Goal: Task Accomplishment & Management: Complete application form

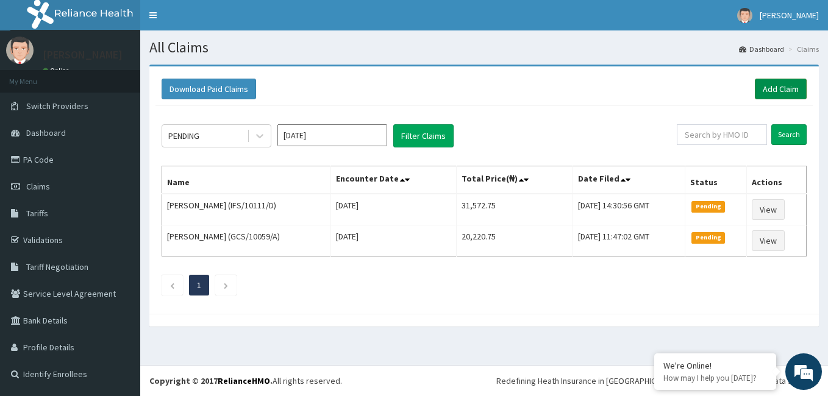
click at [774, 91] on link "Add Claim" at bounding box center [780, 89] width 52 height 21
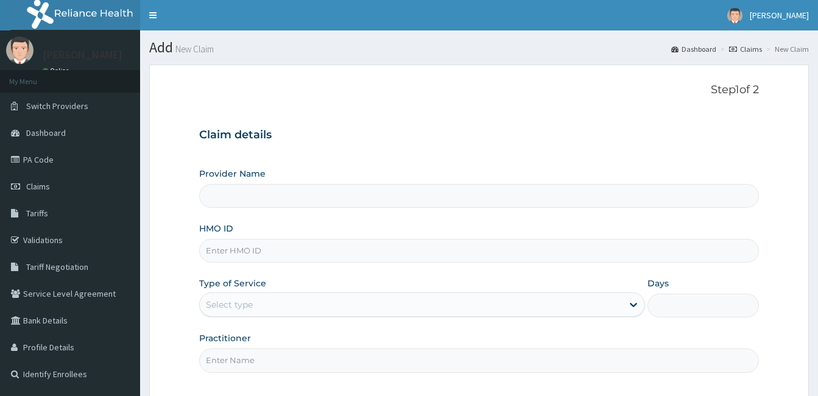
type input "Royalife Specialist Hospital and Maternity Centre"
click at [289, 250] on input "HMO ID" at bounding box center [479, 251] width 560 height 24
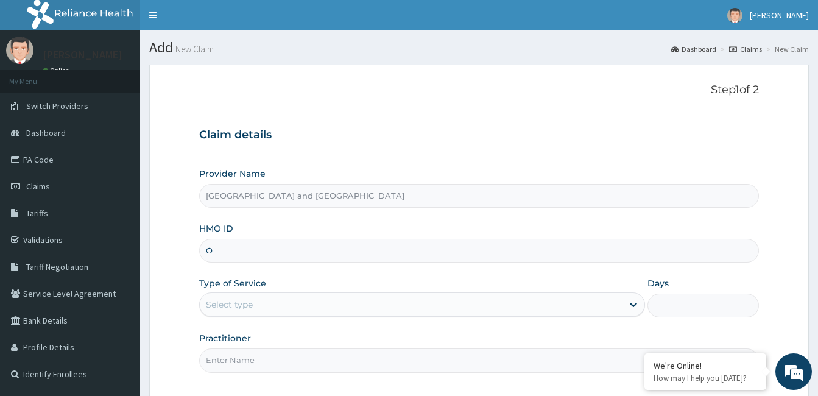
type input "OHT/12619/A"
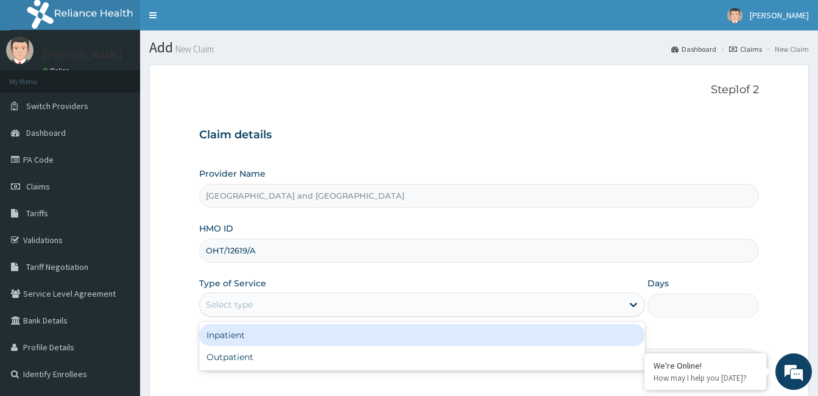
click at [260, 305] on div "Select type" at bounding box center [411, 304] width 423 height 19
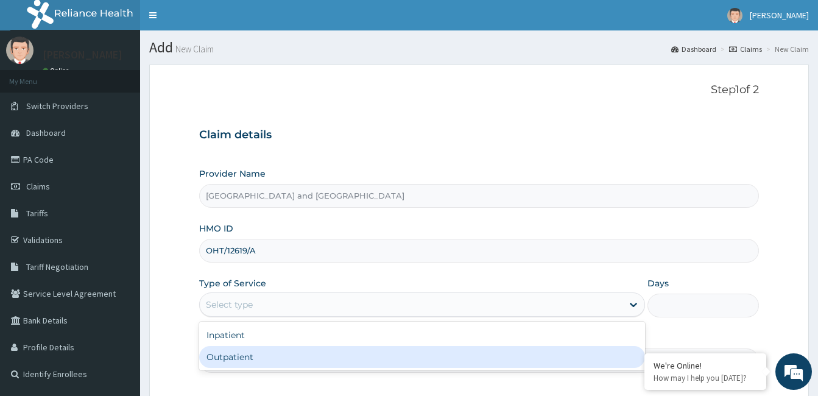
click at [229, 359] on div "Outpatient" at bounding box center [422, 357] width 446 height 22
type input "1"
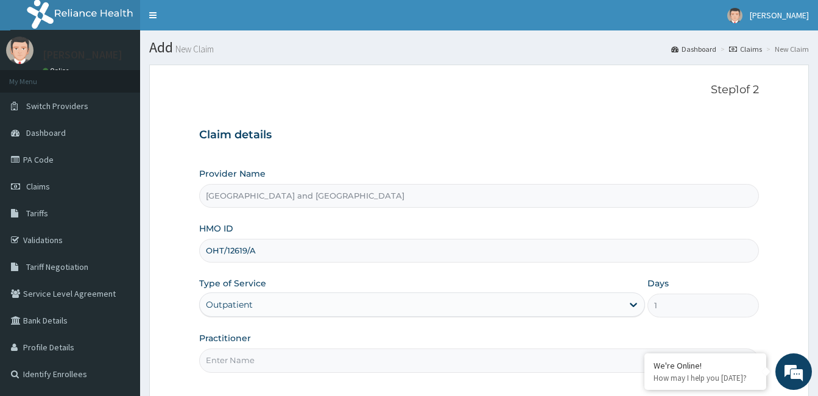
click at [257, 367] on input "Practitioner" at bounding box center [479, 361] width 560 height 24
type input "Dr Opeyemi"
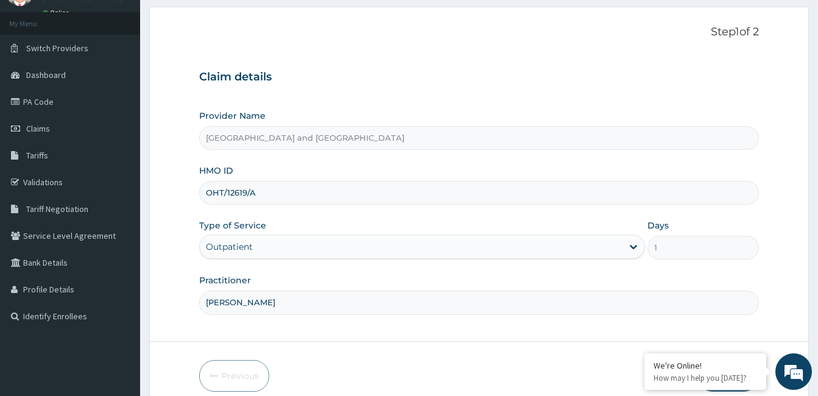
scroll to position [113, 0]
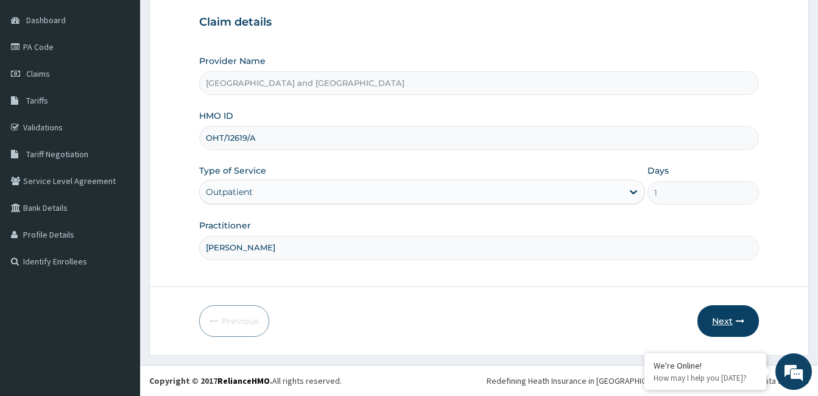
click at [721, 318] on button "Next" at bounding box center [729, 321] width 62 height 32
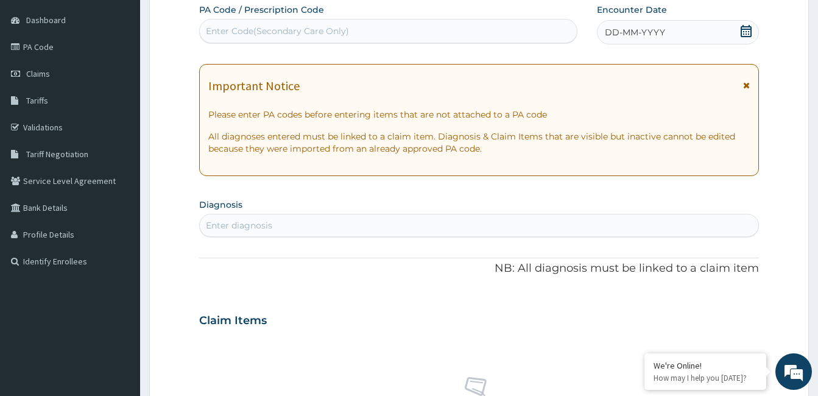
click at [750, 32] on icon at bounding box center [746, 31] width 12 height 12
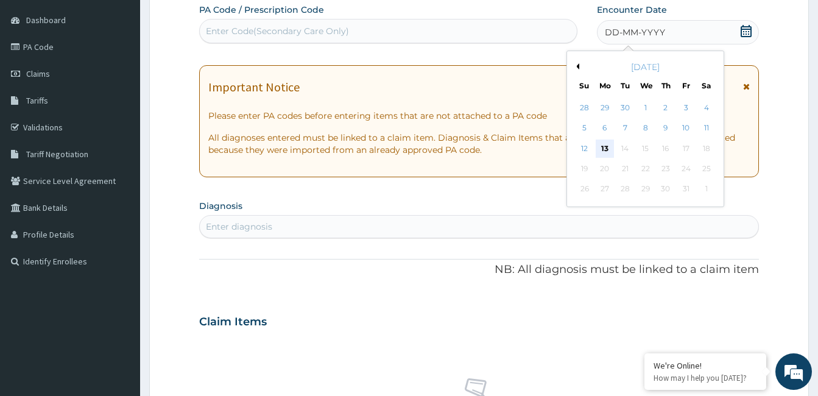
click at [608, 150] on div "13" at bounding box center [605, 149] width 18 height 18
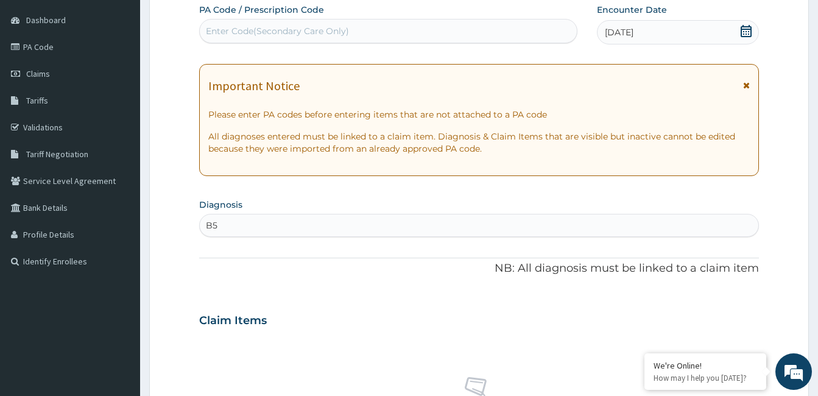
type input "B"
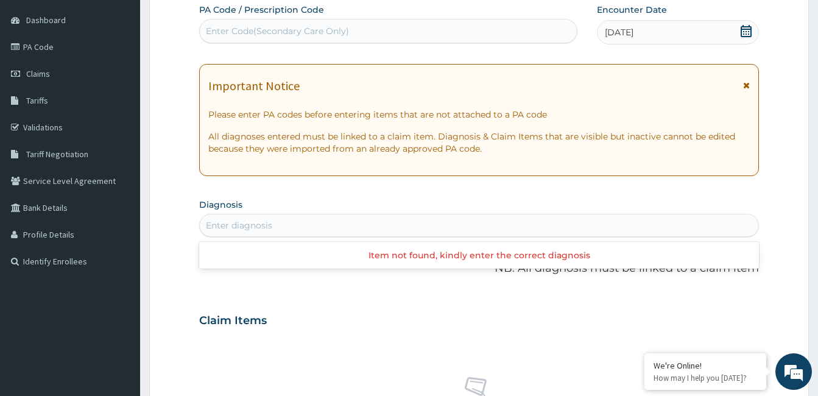
click at [419, 225] on div "Enter diagnosis" at bounding box center [479, 225] width 559 height 19
click at [410, 223] on div "Enter diagnosis" at bounding box center [479, 225] width 559 height 19
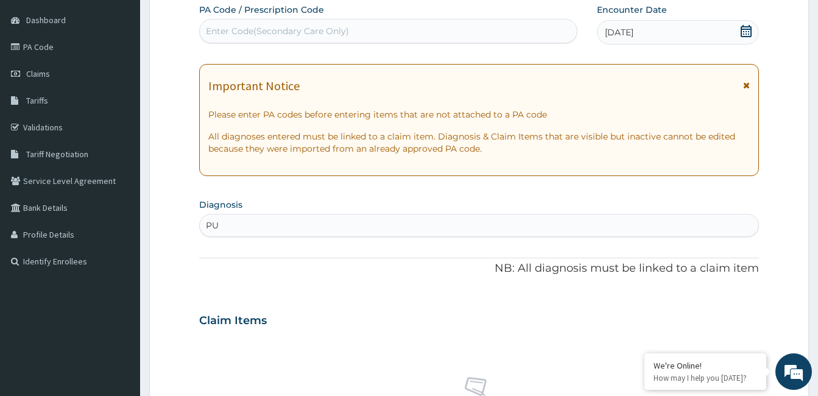
type input "PUD"
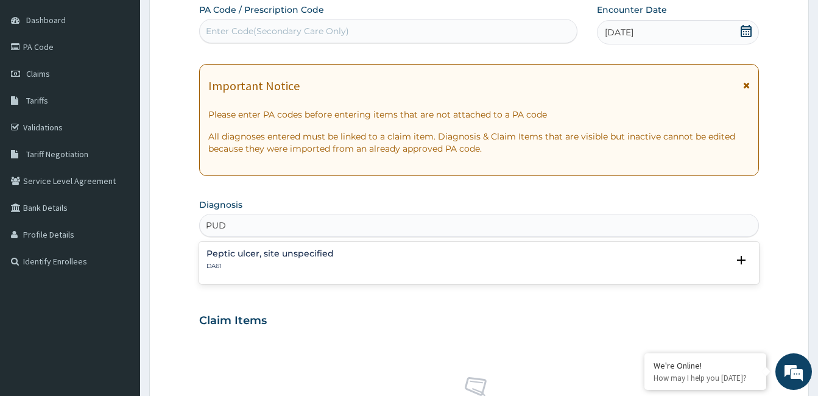
click at [272, 265] on p "DA61" at bounding box center [270, 266] width 127 height 9
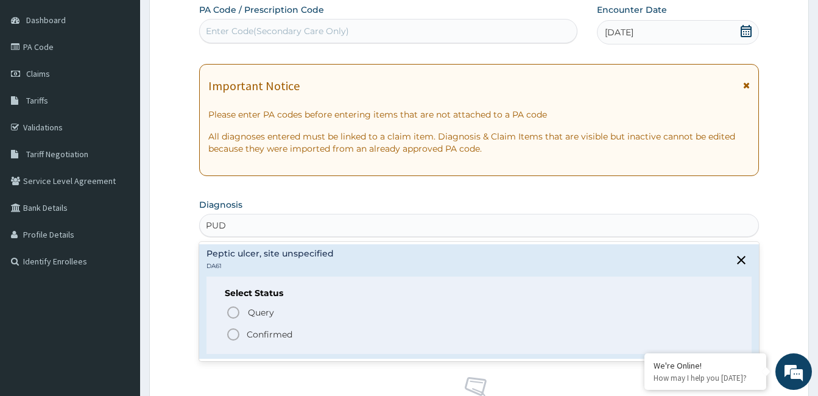
click at [233, 338] on icon "status option filled" at bounding box center [233, 334] width 15 height 15
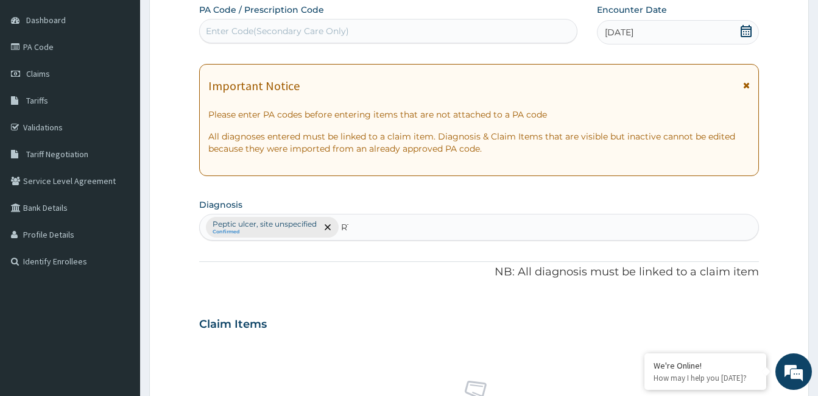
type input "R"
type input "UPPER"
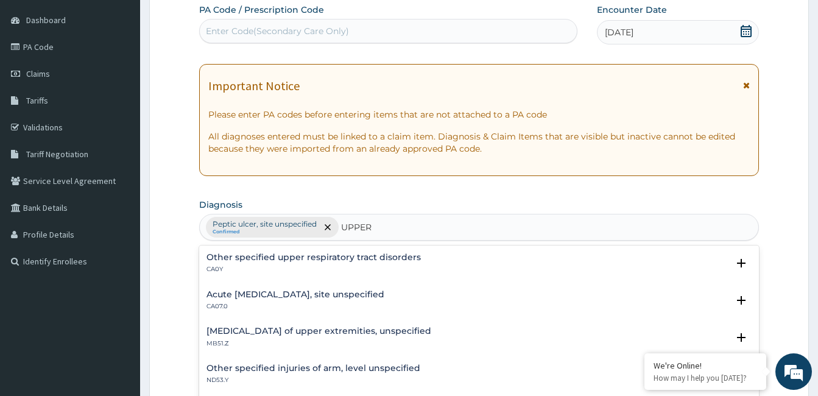
click at [276, 296] on h4 "Acute upper respiratory infection, site unspecified" at bounding box center [296, 294] width 178 height 9
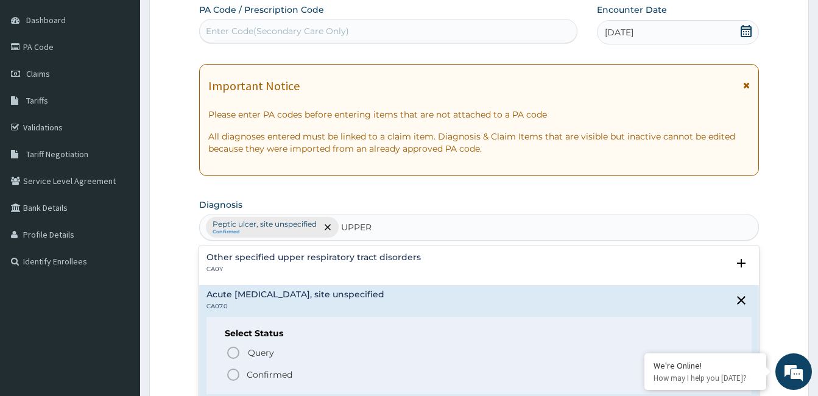
click at [235, 373] on icon "status option filled" at bounding box center [233, 374] width 15 height 15
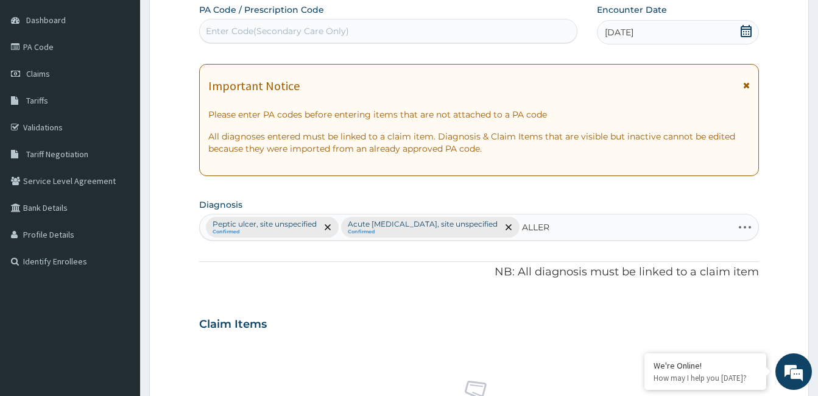
type input "ALLERG"
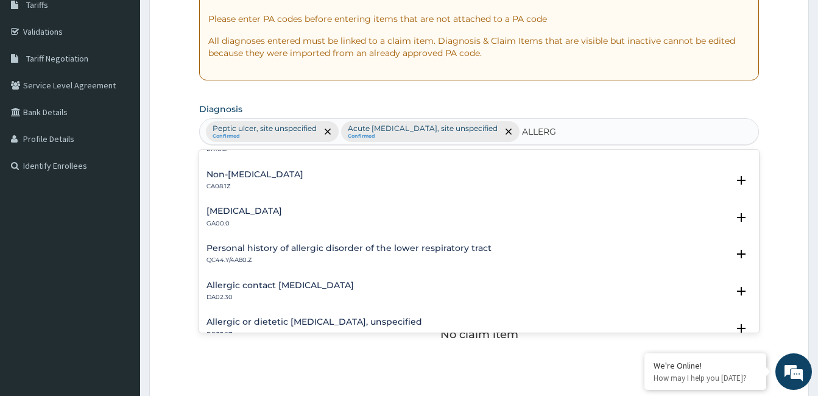
scroll to position [1671, 0]
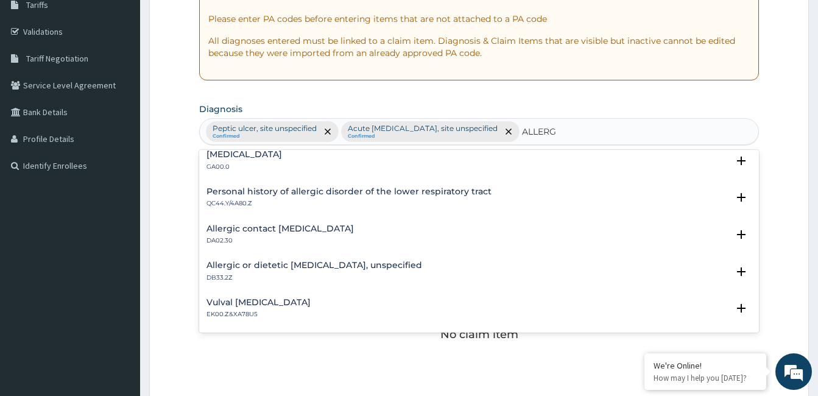
click at [353, 269] on h4 "Allergic or dietetic colitis, unspecified" at bounding box center [315, 265] width 216 height 9
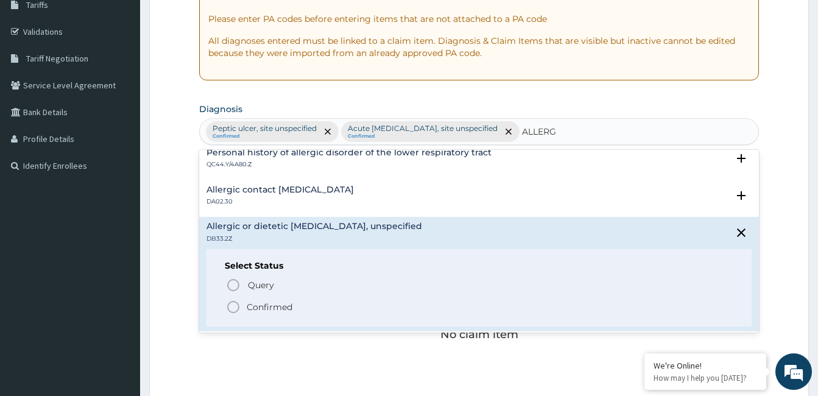
scroll to position [1748, 0]
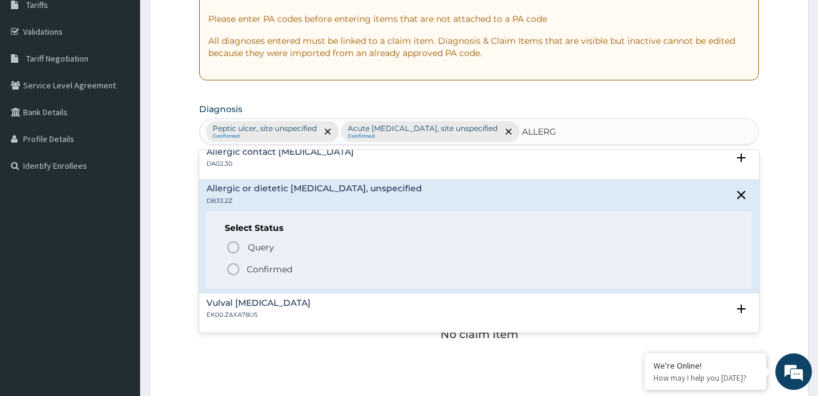
click at [337, 271] on span "Confirmed" at bounding box center [480, 269] width 508 height 15
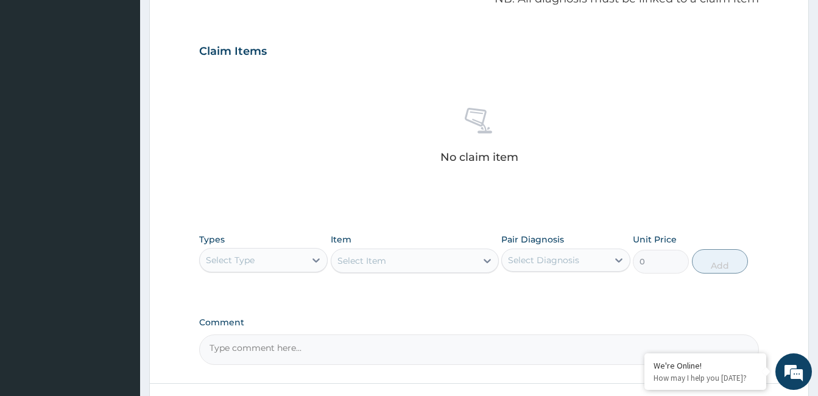
scroll to position [388, 0]
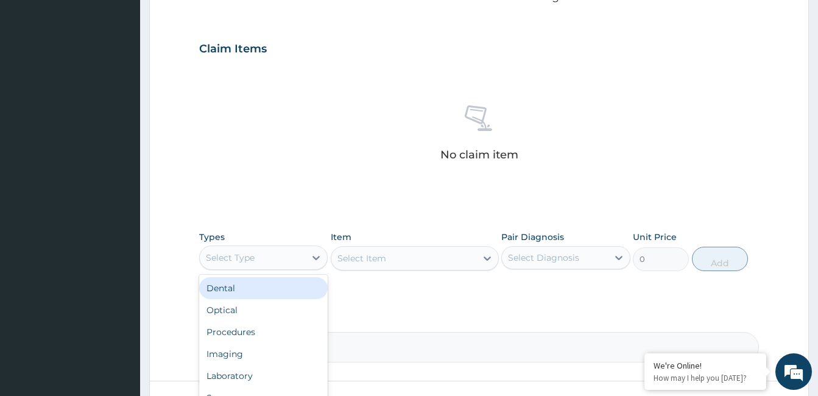
click at [261, 343] on div "Imaging" at bounding box center [263, 354] width 129 height 22
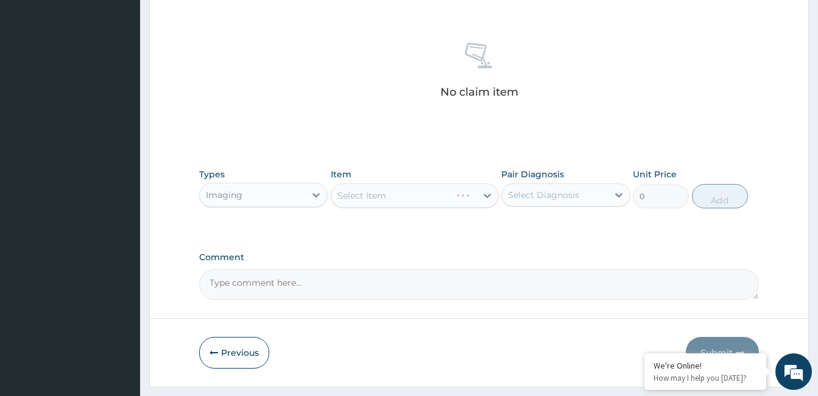
scroll to position [453, 0]
type input "GENER"
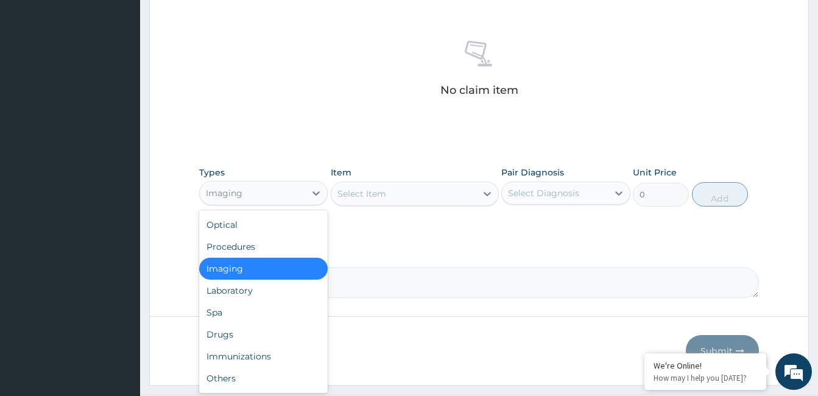
scroll to position [41, 0]
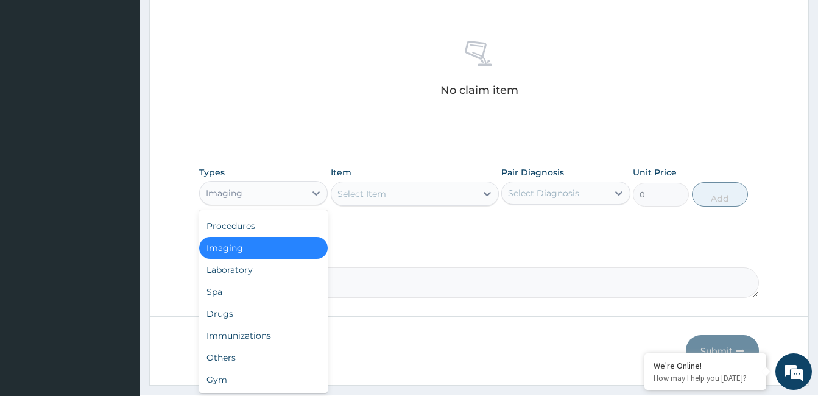
click at [271, 230] on div "Procedures" at bounding box center [263, 226] width 129 height 22
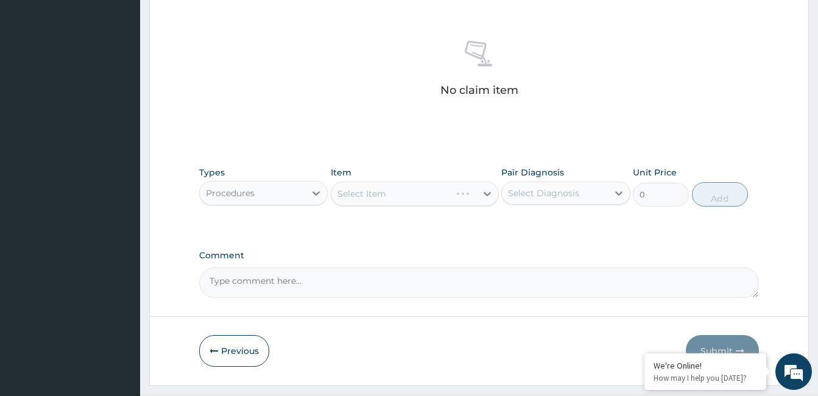
click at [437, 202] on div "Select Item" at bounding box center [415, 194] width 168 height 24
click at [420, 204] on div "Select Item" at bounding box center [415, 194] width 168 height 24
click at [429, 201] on div "Select Item" at bounding box center [415, 194] width 168 height 24
type input "D"
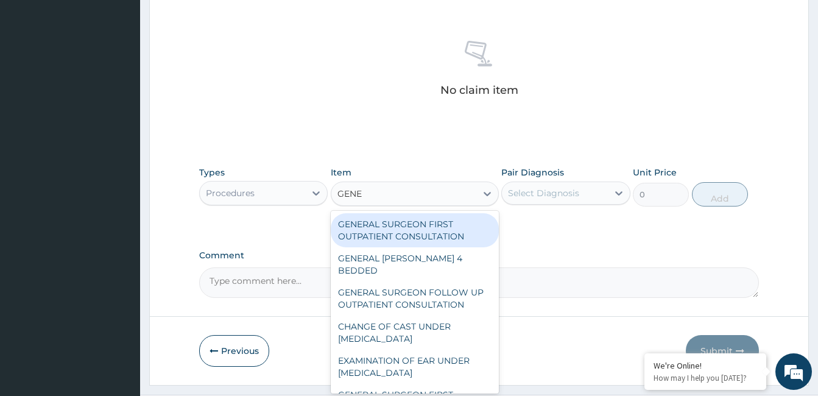
type input "GENER"
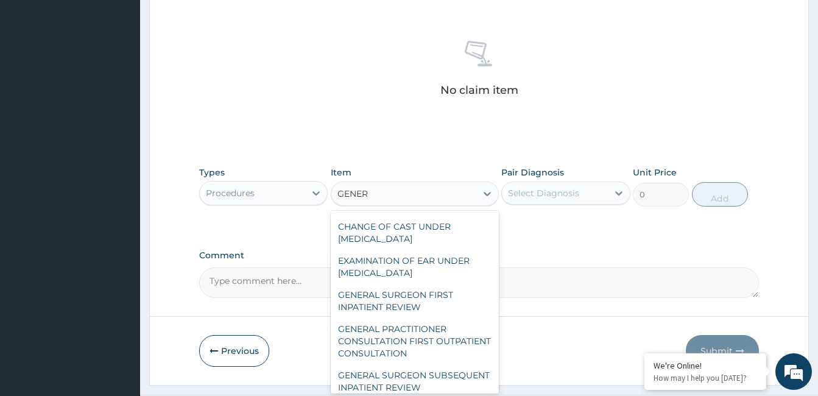
scroll to position [127, 0]
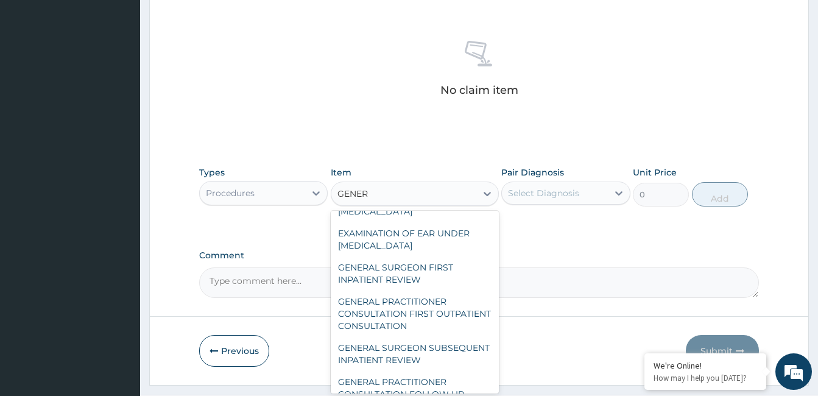
click at [444, 305] on div "GENERAL PRACTITIONER CONSULTATION FIRST OUTPATIENT CONSULTATION" at bounding box center [415, 314] width 168 height 46
type input "3547.5"
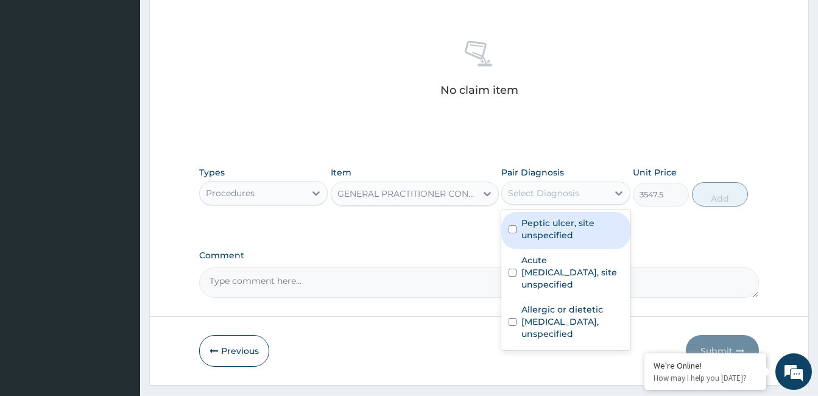
click at [564, 225] on label "Peptic ulcer, site unspecified" at bounding box center [572, 229] width 101 height 24
checkbox input "true"
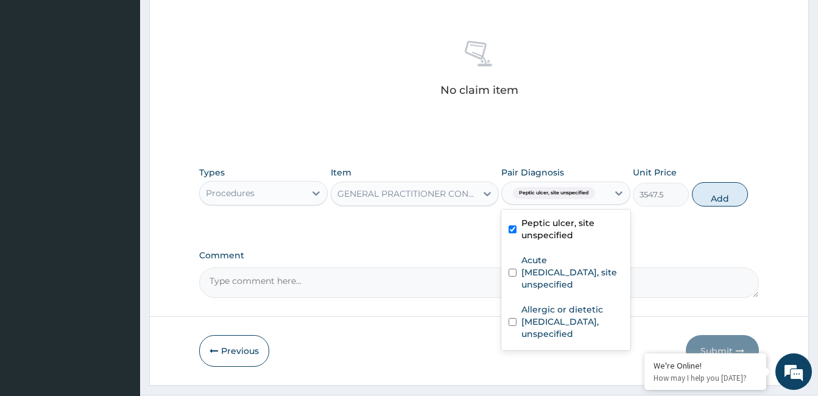
click at [545, 276] on label "Acute upper respiratory infection, site unspecified" at bounding box center [572, 272] width 101 height 37
checkbox input "true"
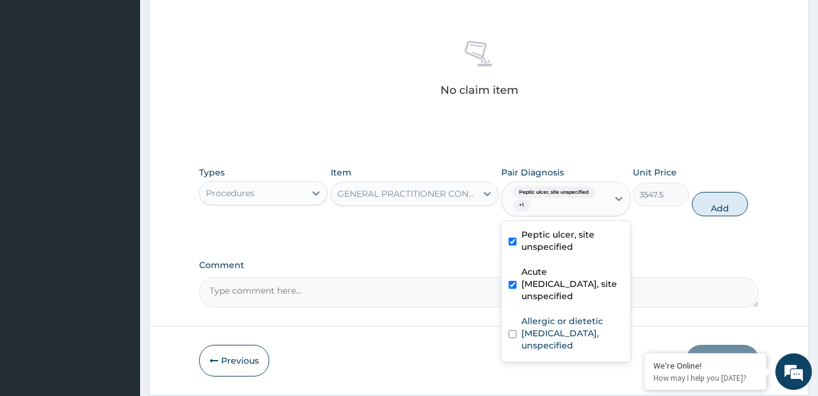
click at [545, 320] on label "Allergic or dietetic colitis, unspecified" at bounding box center [572, 333] width 101 height 37
checkbox input "true"
click at [728, 196] on button "Add" at bounding box center [720, 204] width 56 height 24
type input "0"
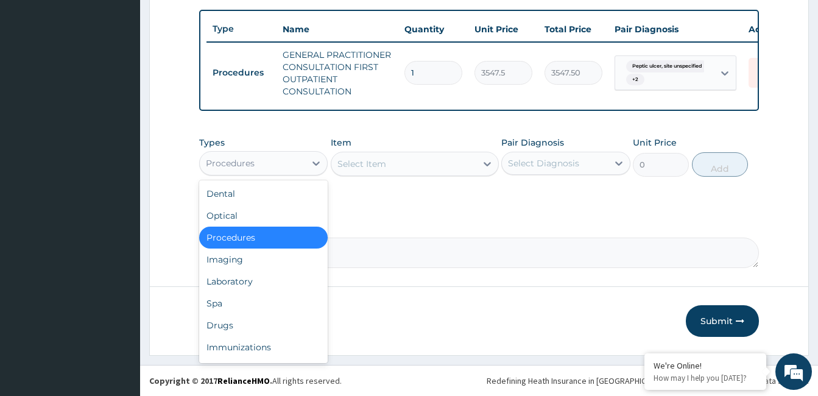
click at [257, 280] on div "Laboratory" at bounding box center [263, 282] width 129 height 22
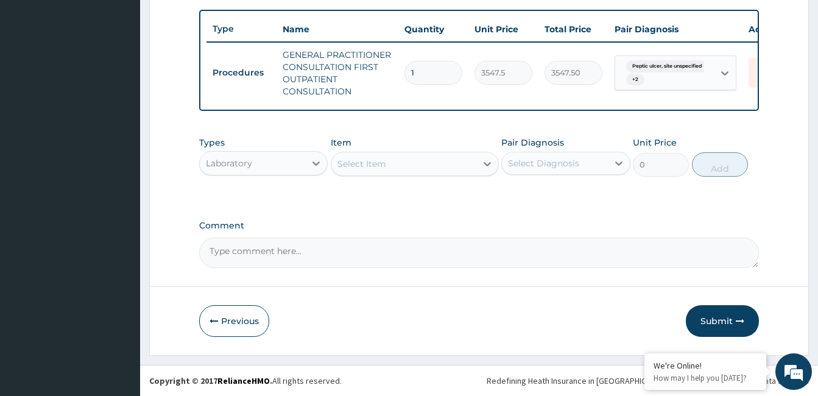
click at [387, 158] on div "Select Item" at bounding box center [403, 163] width 145 height 19
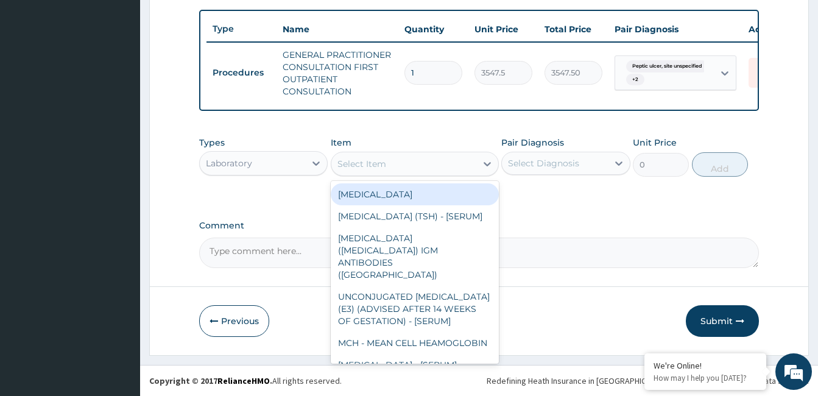
click at [286, 164] on div "Laboratory" at bounding box center [252, 163] width 105 height 19
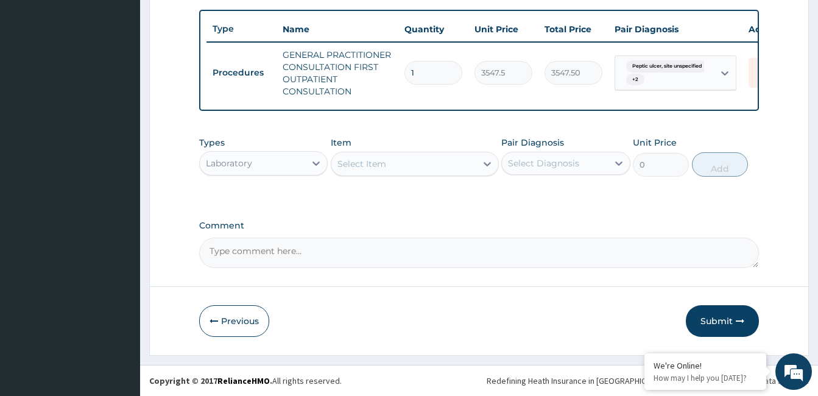
click at [286, 164] on div "Laboratory" at bounding box center [252, 163] width 105 height 19
click at [294, 163] on div "Laboratory" at bounding box center [252, 163] width 105 height 19
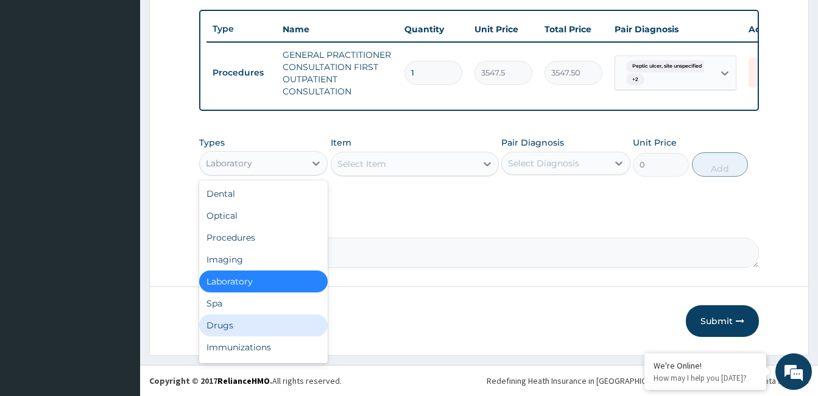
click at [221, 327] on div "Drugs" at bounding box center [263, 325] width 129 height 22
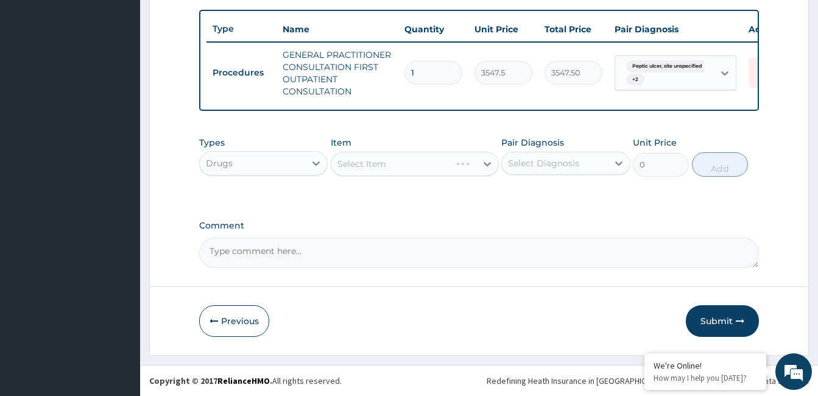
click at [394, 162] on div "Select Item" at bounding box center [415, 164] width 168 height 24
click at [421, 161] on div "Select Item" at bounding box center [415, 164] width 168 height 24
click at [421, 161] on div "Select Item" at bounding box center [403, 163] width 145 height 19
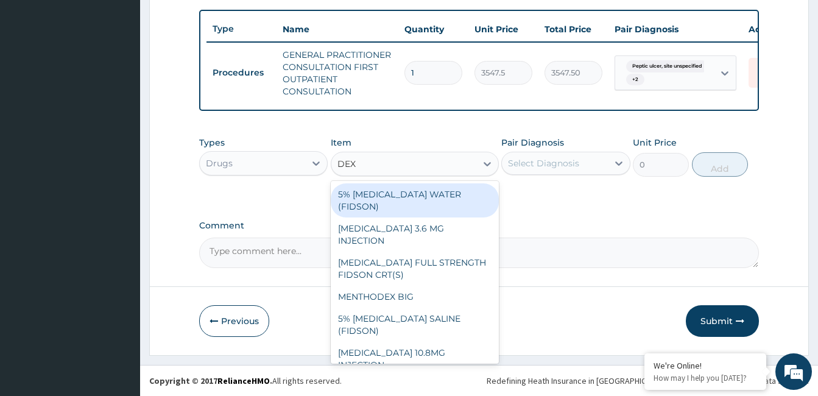
type input "DEXA"
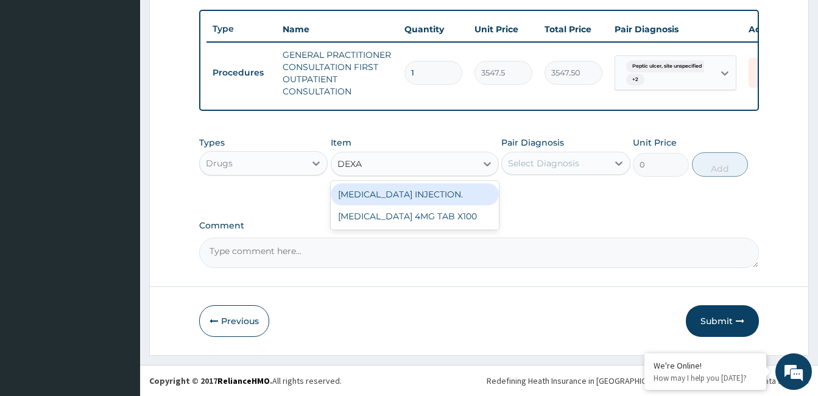
click at [424, 190] on div "DEXAMETHASONE INJECTION." at bounding box center [415, 194] width 168 height 22
type input "591.25"
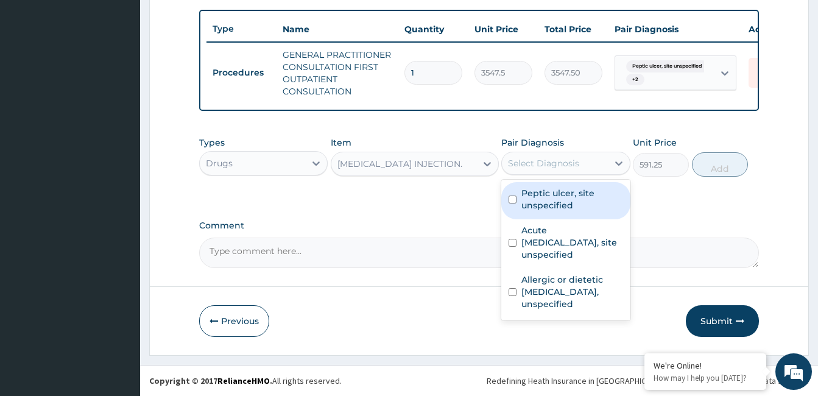
click at [556, 243] on label "Acute upper respiratory infection, site unspecified" at bounding box center [572, 242] width 101 height 37
checkbox input "true"
click at [565, 207] on label "Peptic ulcer, site unspecified" at bounding box center [572, 199] width 101 height 24
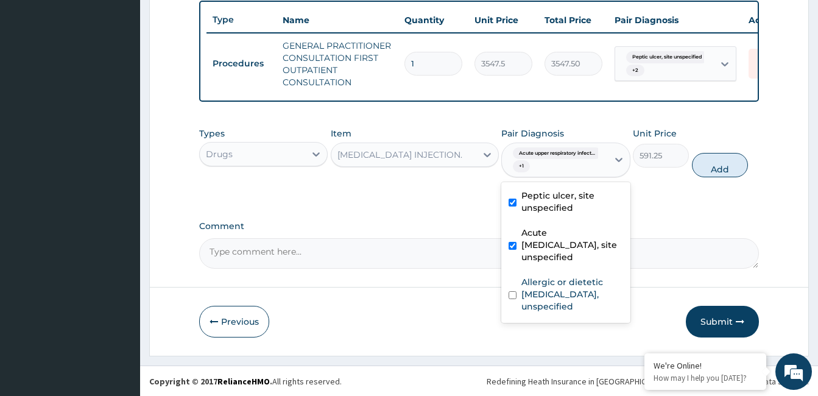
click at [555, 214] on label "Peptic ulcer, site unspecified" at bounding box center [572, 202] width 101 height 24
checkbox input "false"
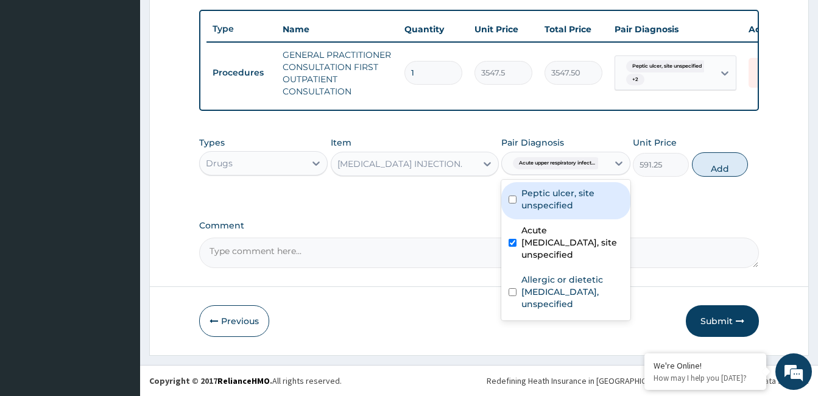
click at [569, 293] on label "Allergic or dietetic colitis, unspecified" at bounding box center [572, 292] width 101 height 37
checkbox input "true"
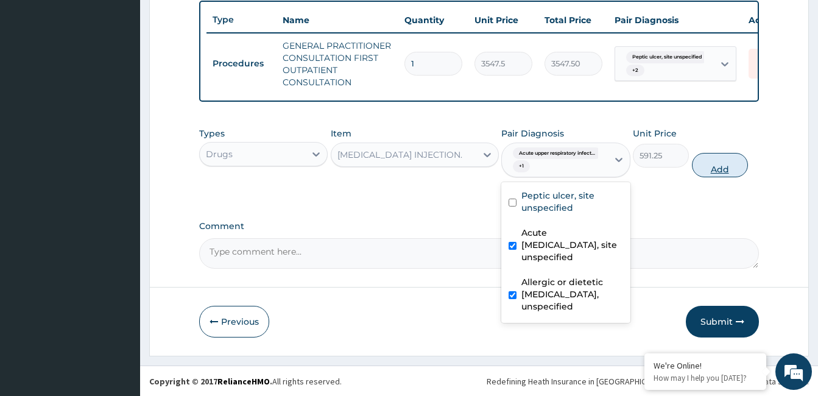
click at [718, 174] on button "Add" at bounding box center [720, 165] width 56 height 24
type input "0"
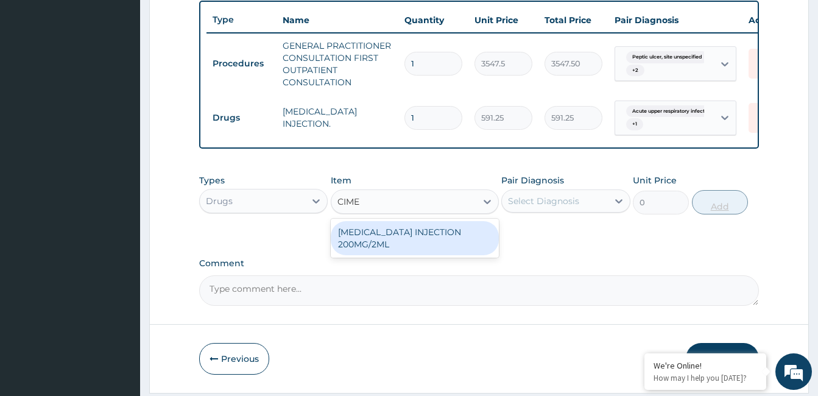
type input "CIMET"
click at [419, 246] on div "CIMETIDINE INJECTION 200MG/2ML" at bounding box center [415, 238] width 168 height 34
type input "650.375"
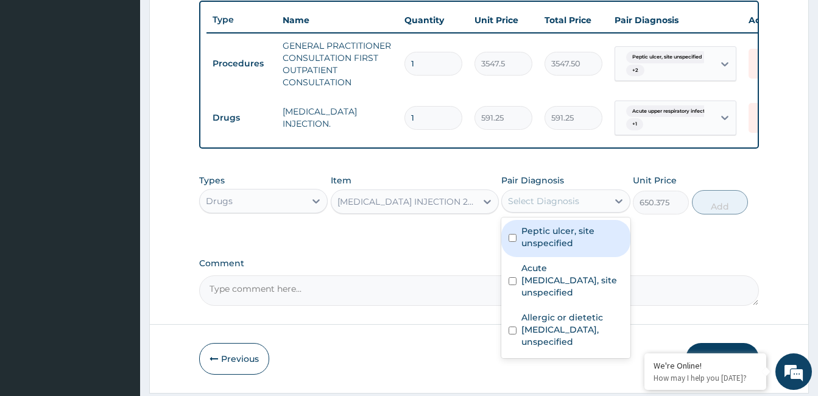
click at [560, 249] on label "Peptic ulcer, site unspecified" at bounding box center [572, 237] width 101 height 24
checkbox input "true"
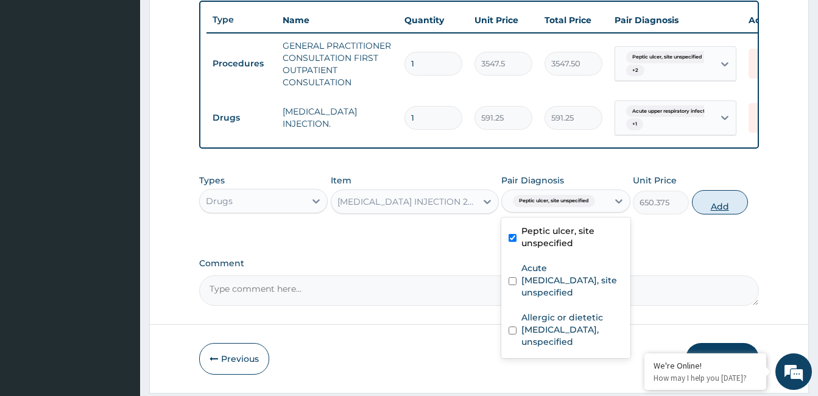
click at [722, 214] on button "Add" at bounding box center [720, 202] width 56 height 24
type input "0"
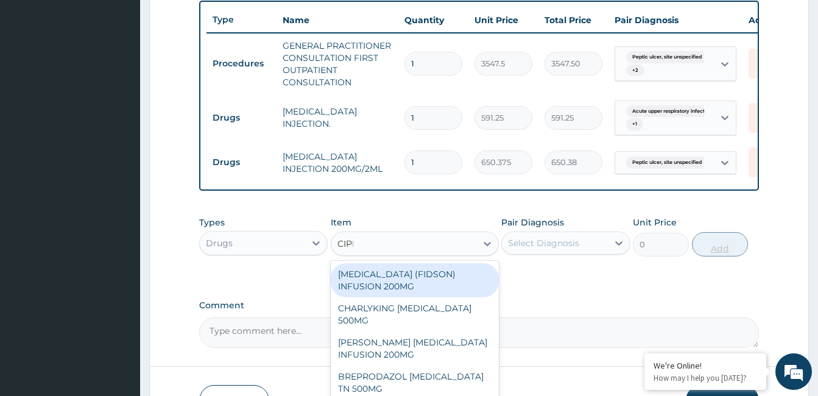
type input "CIPRO"
click at [408, 320] on div "CHARLYKING CIPROFLOXACIN 500MG" at bounding box center [415, 314] width 168 height 34
type input "177.375"
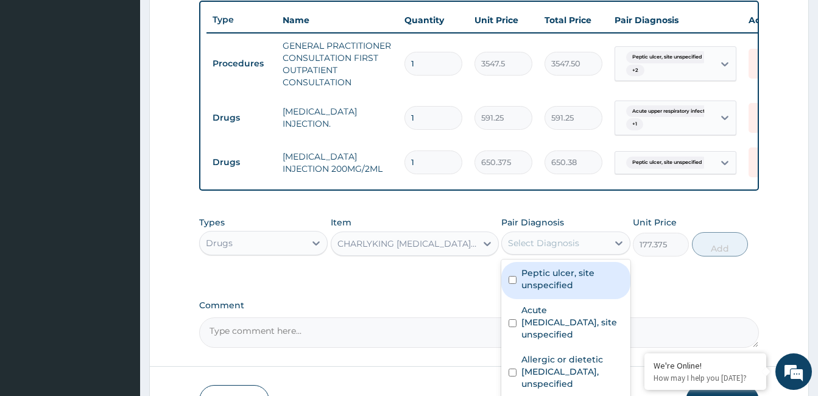
click at [556, 369] on label "Allergic or dietetic colitis, unspecified" at bounding box center [572, 371] width 101 height 37
checkbox input "true"
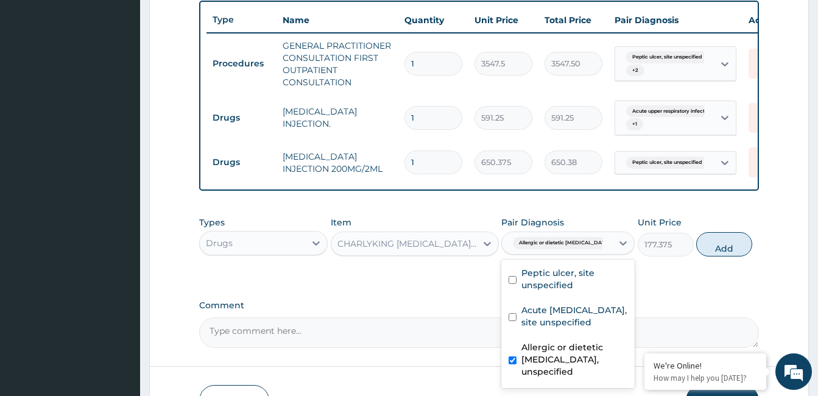
click at [555, 328] on label "Acute upper respiratory infection, site unspecified" at bounding box center [575, 316] width 106 height 24
checkbox input "true"
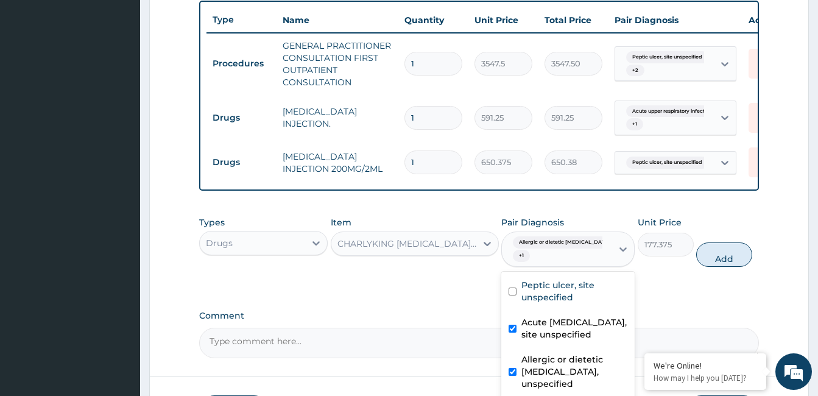
click at [578, 303] on label "Peptic ulcer, site unspecified" at bounding box center [575, 291] width 106 height 24
checkbox input "true"
click at [725, 267] on button "Add" at bounding box center [724, 255] width 56 height 24
type input "0"
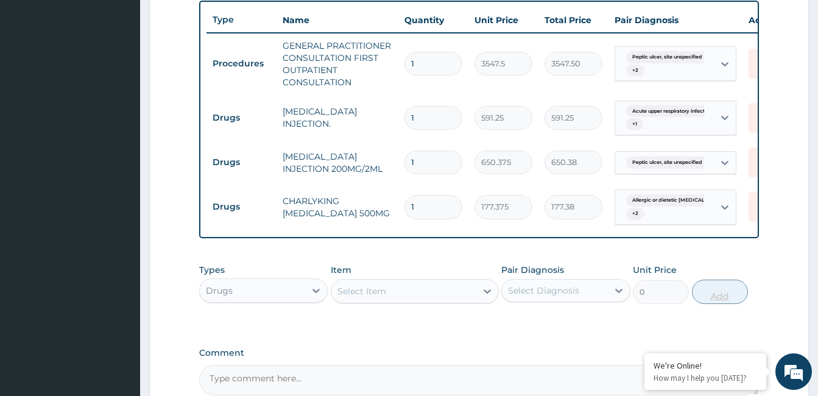
type input "10"
type input "1773.75"
type input "10"
click at [456, 163] on input "1" at bounding box center [434, 163] width 58 height 24
click at [447, 159] on input "1" at bounding box center [434, 163] width 58 height 24
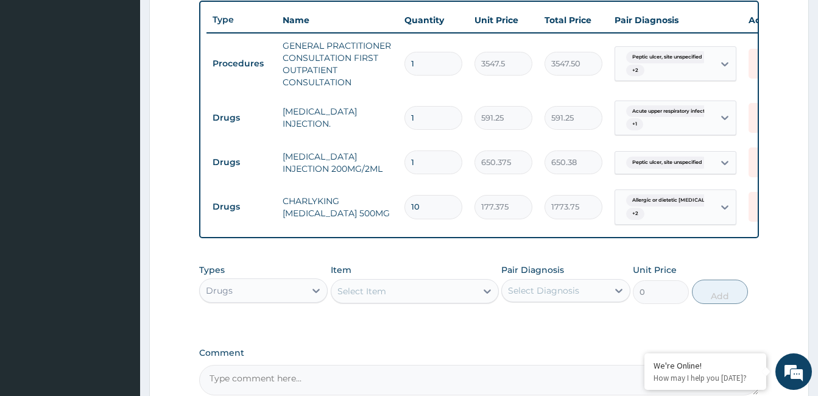
type input "0.00"
type input "2"
type input "1300.75"
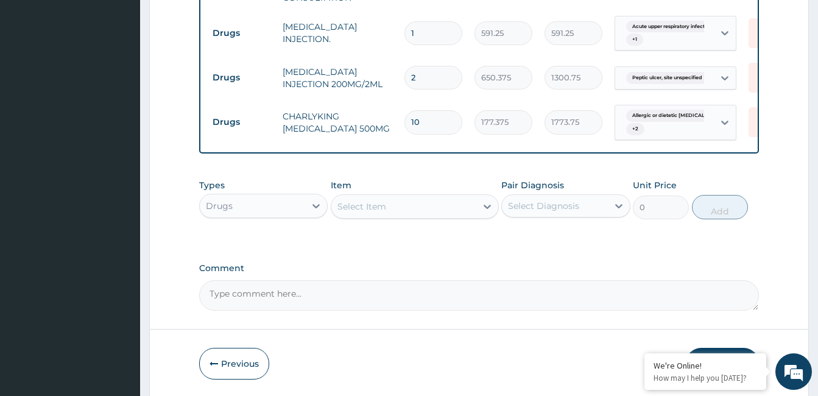
scroll to position [539, 0]
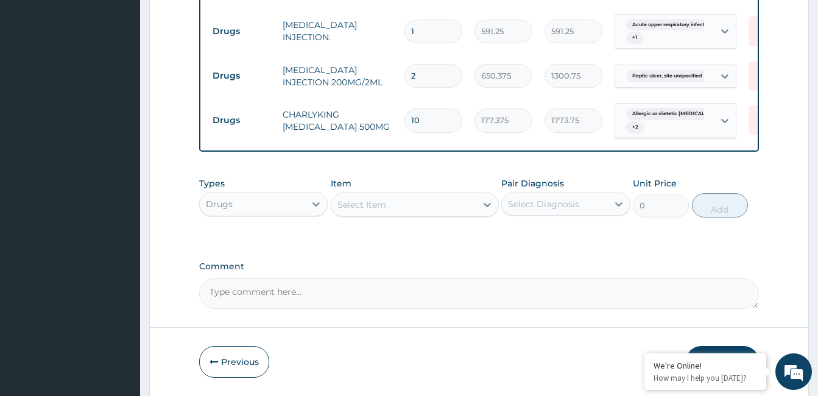
type input "2"
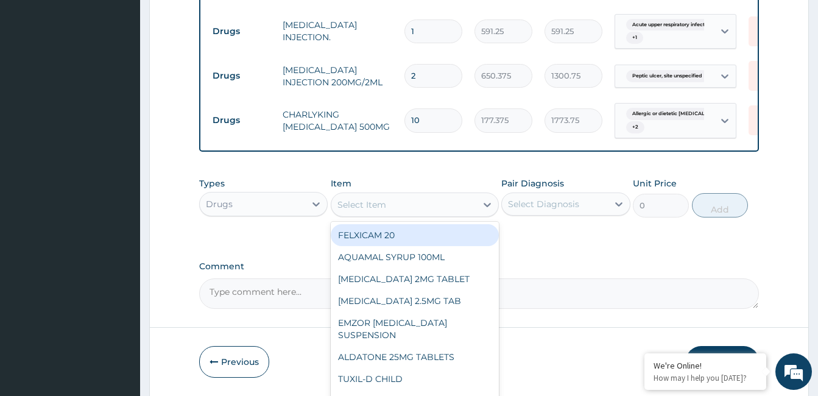
click at [428, 27] on input "1" at bounding box center [434, 31] width 58 height 24
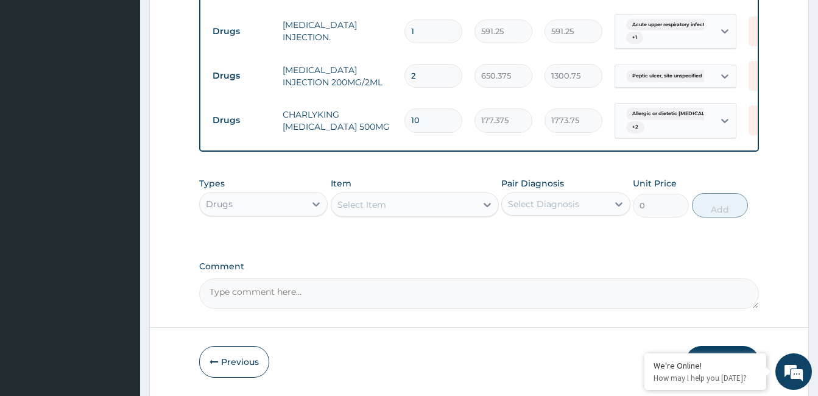
type input "0.00"
type input "2"
type input "1182.50"
type input "2"
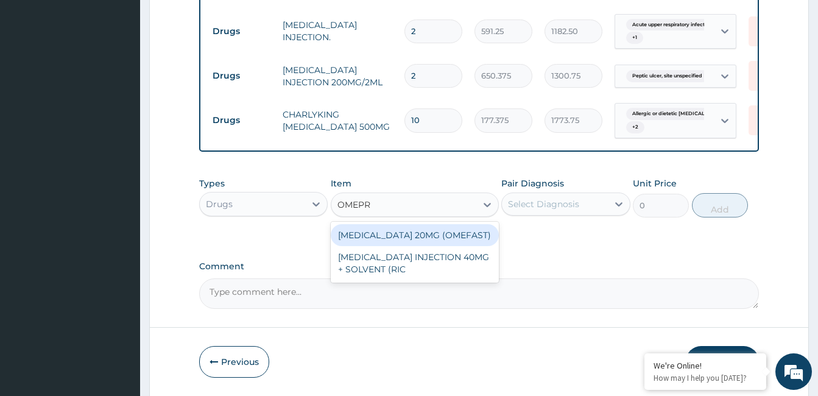
type input "OMEPRA"
click at [414, 243] on div "OMEPRAZOLE 20MG (OMEFAST)" at bounding box center [415, 235] width 168 height 22
type input "82.7750015258789"
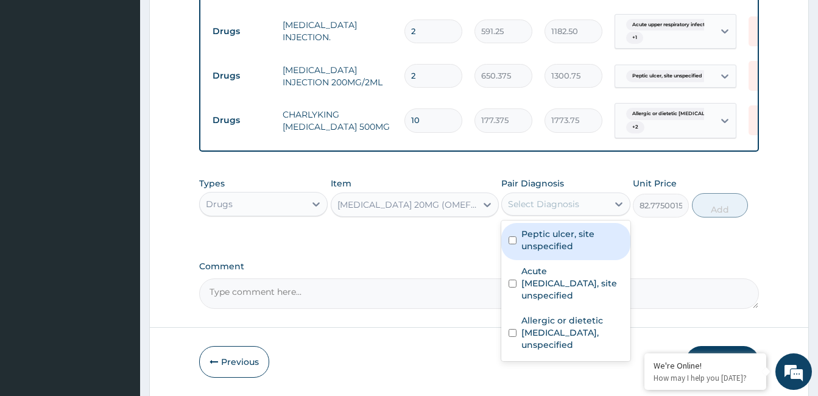
click at [552, 252] on label "Peptic ulcer, site unspecified" at bounding box center [572, 240] width 101 height 24
checkbox input "true"
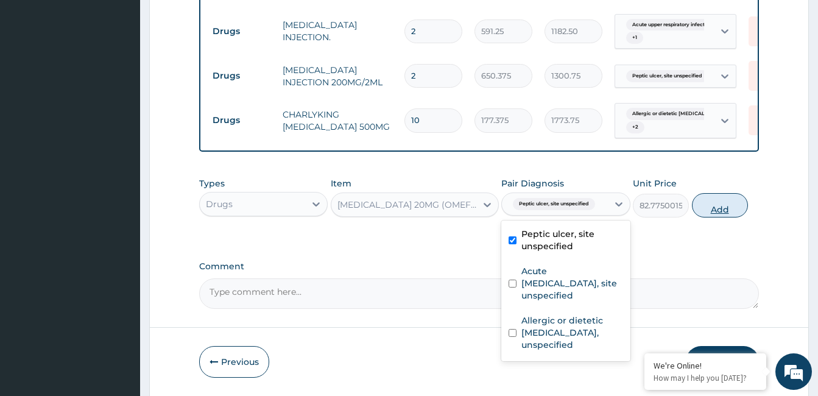
click at [722, 216] on button "Add" at bounding box center [720, 205] width 56 height 24
type input "0"
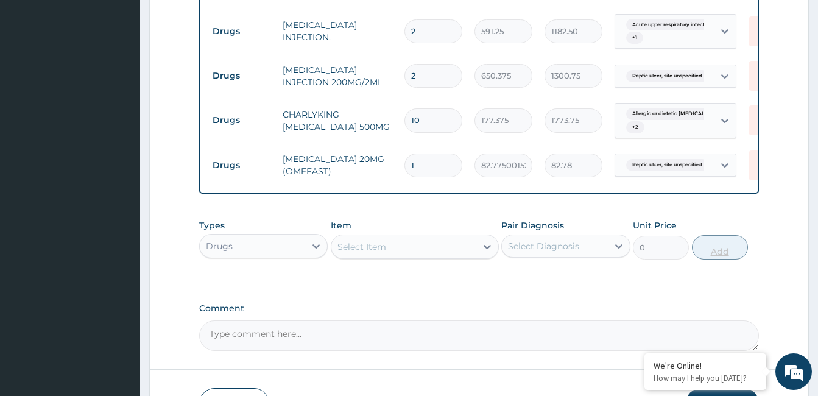
type input "10"
type input "827.75"
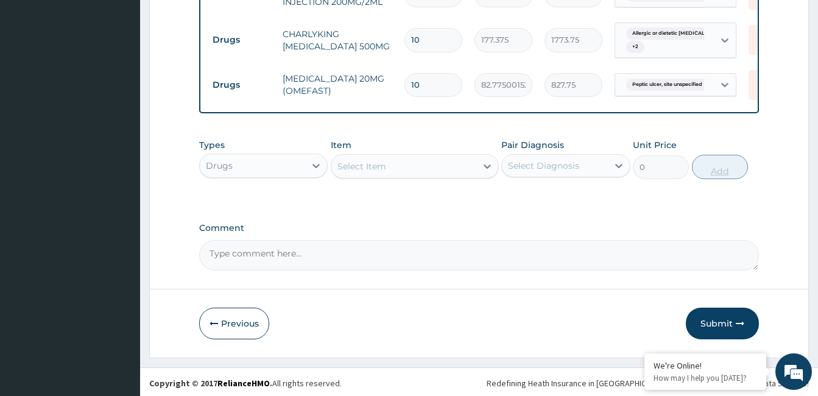
scroll to position [631, 0]
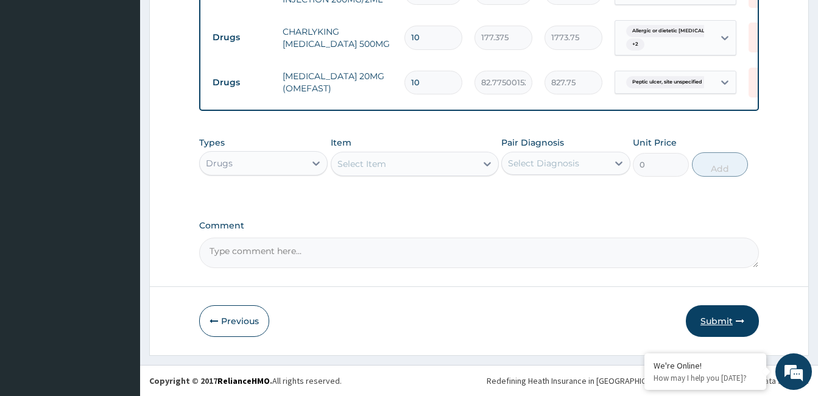
click at [723, 317] on button "Submit" at bounding box center [722, 321] width 73 height 32
